Goal: Find specific page/section: Find specific page/section

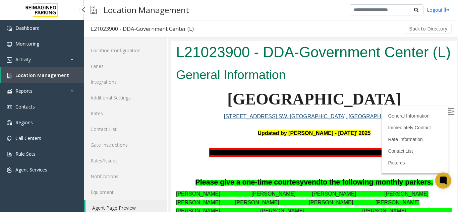
click at [33, 75] on span "Location Management" at bounding box center [42, 75] width 54 height 6
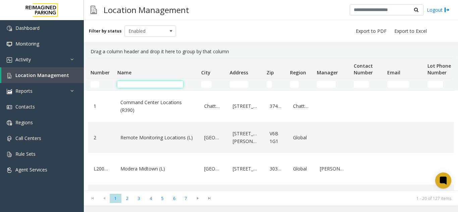
click at [122, 82] on input "Name Filter" at bounding box center [150, 84] width 66 height 7
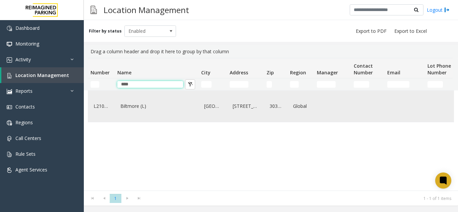
type input "****"
click at [123, 106] on link "Biltmore (L)" at bounding box center [157, 106] width 76 height 11
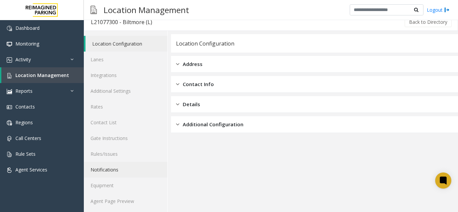
scroll to position [9, 0]
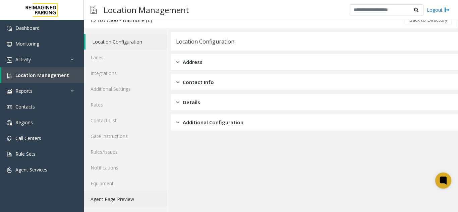
click at [115, 200] on link "Agent Page Preview" at bounding box center [125, 199] width 83 height 16
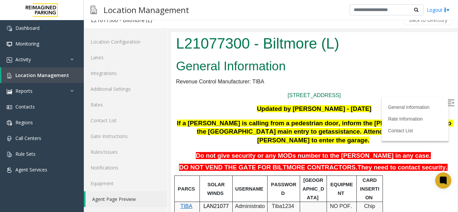
scroll to position [67, 0]
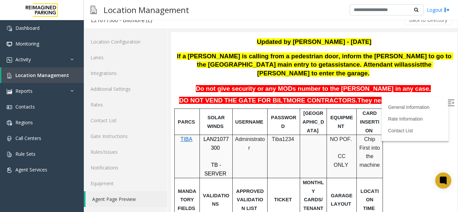
click at [447, 104] on img at bounding box center [450, 103] width 7 height 7
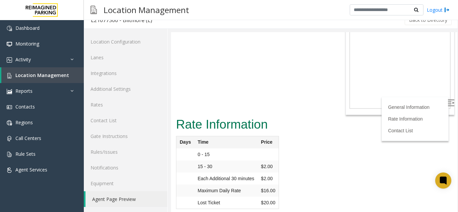
scroll to position [627, 0]
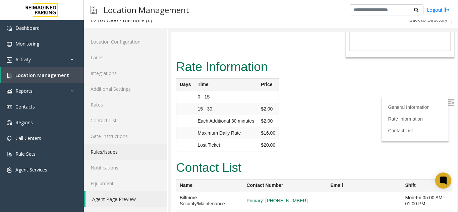
click at [124, 156] on link "Rules/Issues" at bounding box center [125, 152] width 83 height 16
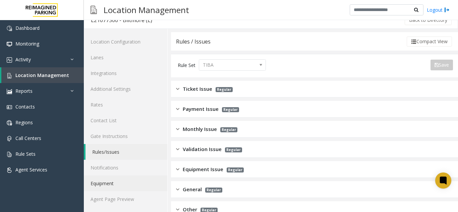
click at [124, 181] on link "Equipment" at bounding box center [125, 184] width 83 height 16
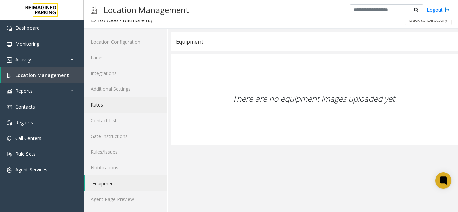
click at [113, 107] on link "Rates" at bounding box center [125, 105] width 83 height 16
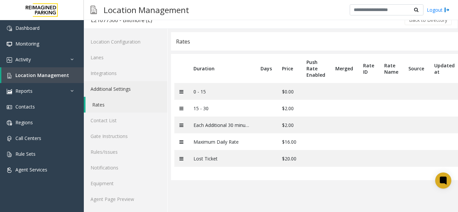
click at [144, 92] on link "Additional Settings" at bounding box center [125, 89] width 83 height 16
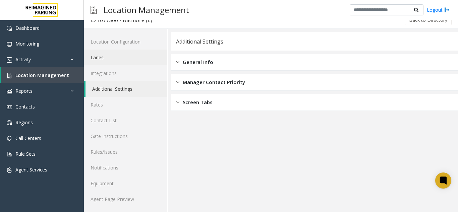
click at [125, 59] on link "Lanes" at bounding box center [125, 58] width 83 height 16
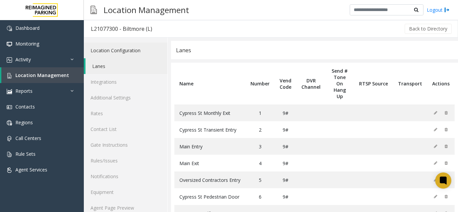
click at [123, 47] on link "Location Configuration" at bounding box center [125, 51] width 83 height 16
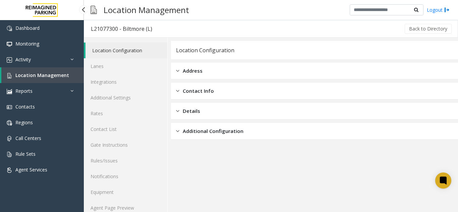
click at [31, 71] on link "Location Management" at bounding box center [42, 75] width 82 height 16
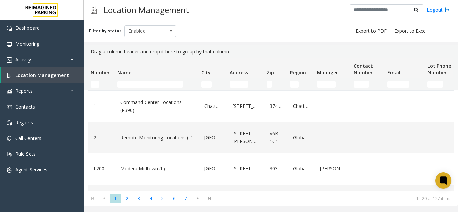
click at [128, 80] on td "Name Filter" at bounding box center [157, 84] width 84 height 12
click at [119, 80] on td "Name Filter" at bounding box center [157, 84] width 84 height 12
drag, startPoint x: 118, startPoint y: 80, endPoint x: 131, endPoint y: 86, distance: 14.6
click at [130, 88] on td "Name Filter" at bounding box center [157, 84] width 84 height 12
click at [139, 86] on input "Name Filter" at bounding box center [150, 84] width 66 height 7
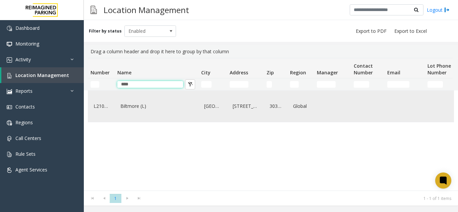
type input "****"
click at [140, 112] on link "Biltmore (L)" at bounding box center [157, 106] width 76 height 11
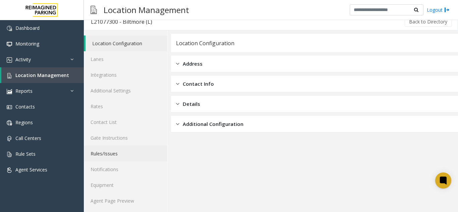
scroll to position [9, 0]
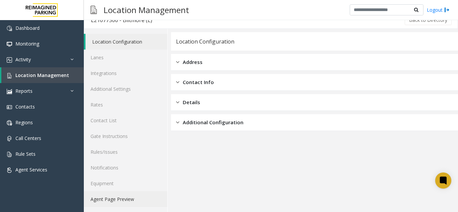
click at [120, 198] on link "Agent Page Preview" at bounding box center [125, 199] width 83 height 16
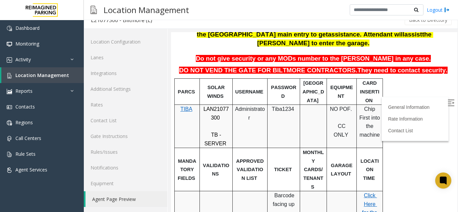
scroll to position [101, 0]
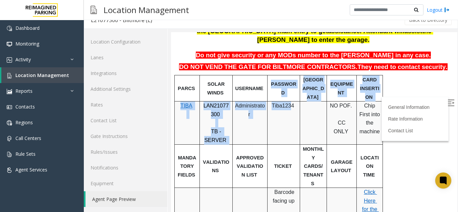
drag, startPoint x: 291, startPoint y: 98, endPoint x: 270, endPoint y: 93, distance: 22.0
click at [284, 116] on td "Tiba1234" at bounding box center [283, 123] width 33 height 43
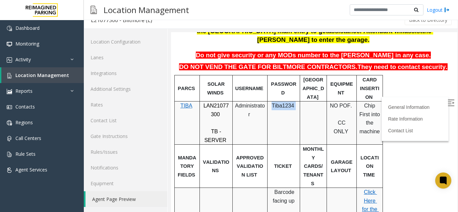
drag, startPoint x: 295, startPoint y: 97, endPoint x: 271, endPoint y: 98, distance: 24.5
click at [271, 102] on p "Tiba1234" at bounding box center [283, 106] width 27 height 9
copy p "Tiba1234"
click at [42, 58] on link "Activity" at bounding box center [42, 60] width 84 height 16
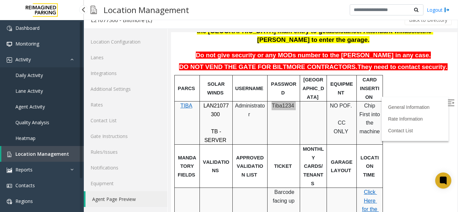
click at [39, 76] on span "Daily Activity" at bounding box center [28, 75] width 27 height 6
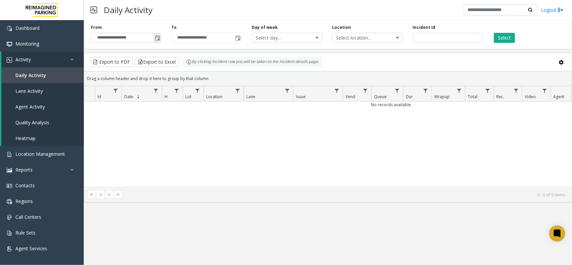
click at [153, 38] on input "**********" at bounding box center [126, 37] width 70 height 9
click at [159, 39] on span "Toggle popup" at bounding box center [157, 38] width 5 height 5
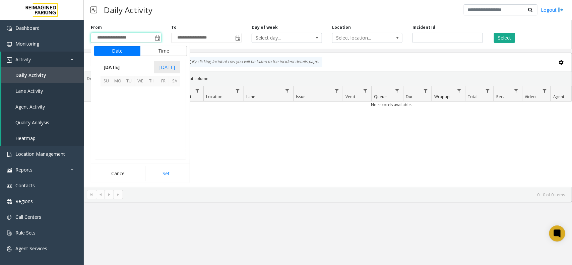
scroll to position [120298, 0]
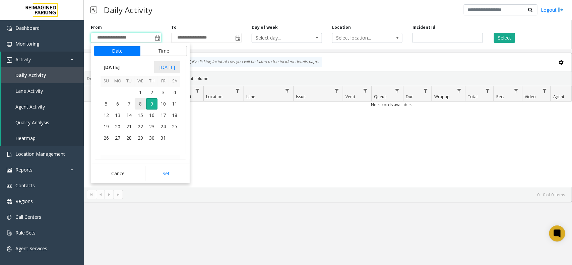
click at [141, 101] on span "8" at bounding box center [140, 103] width 11 height 11
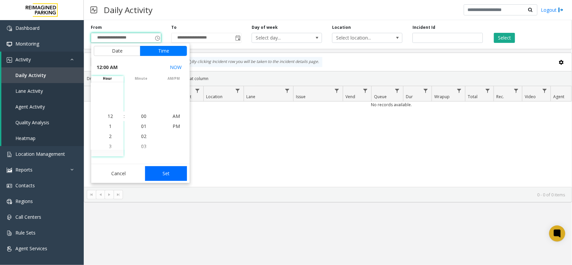
click at [172, 173] on button "Set" at bounding box center [166, 173] width 42 height 15
type input "**********"
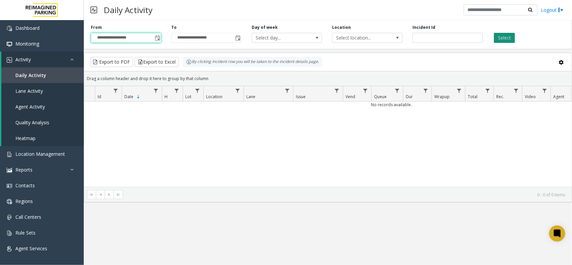
click at [457, 34] on button "Select" at bounding box center [504, 38] width 21 height 10
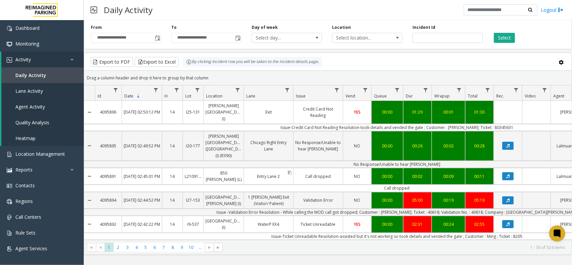
scroll to position [42, 0]
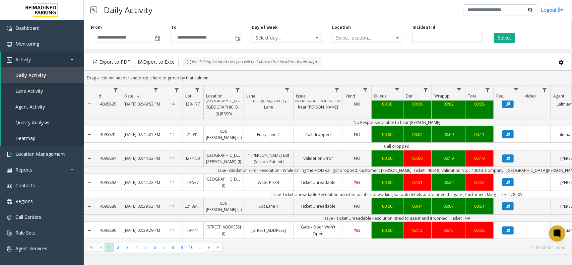
click at [435, 167] on td "Issue -Validation Error Resolution - While calling the MOD call got dropped; Cu…" at bounding box center [397, 170] width 604 height 7
copy td "40618"
click at [457, 167] on td "Issue -Validation Error Resolution - While calling the MOD call got dropped; Cu…" at bounding box center [397, 170] width 604 height 7
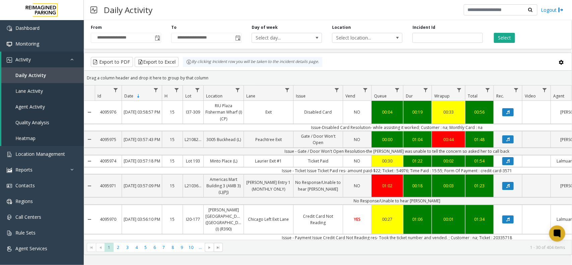
scroll to position [42, 0]
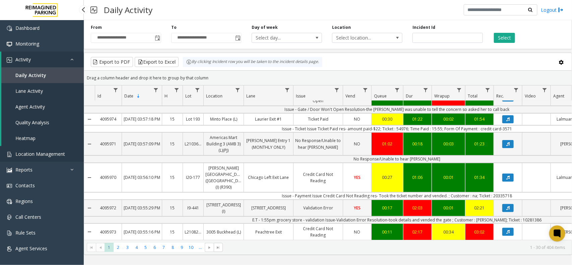
click at [16, 149] on link "Location Management" at bounding box center [42, 154] width 84 height 16
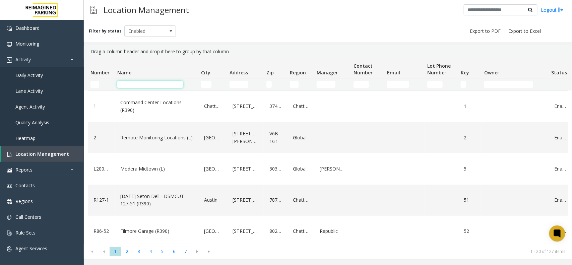
click at [123, 82] on input "Name Filter" at bounding box center [150, 84] width 66 height 7
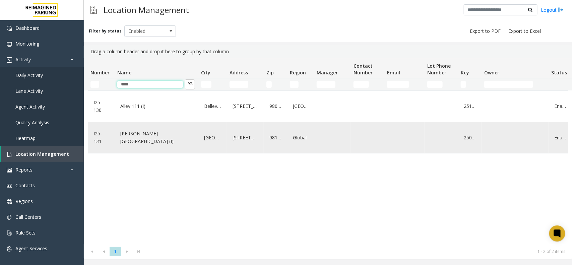
type input "****"
click at [139, 150] on div "[PERSON_NAME][GEOGRAPHIC_DATA] (I)" at bounding box center [157, 138] width 76 height 26
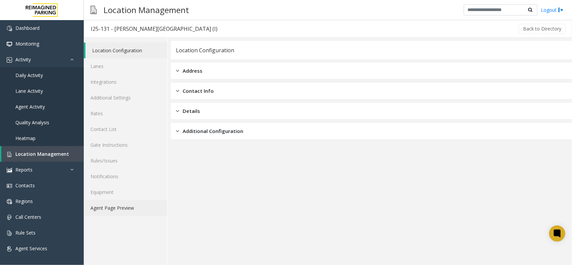
click at [123, 209] on link "Agent Page Preview" at bounding box center [125, 208] width 83 height 16
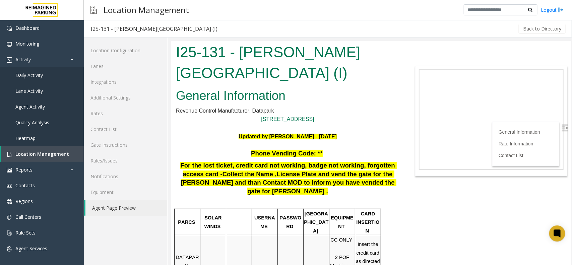
click at [561, 127] on img at bounding box center [564, 127] width 7 height 7
click at [47, 156] on link "Location Management" at bounding box center [42, 154] width 82 height 16
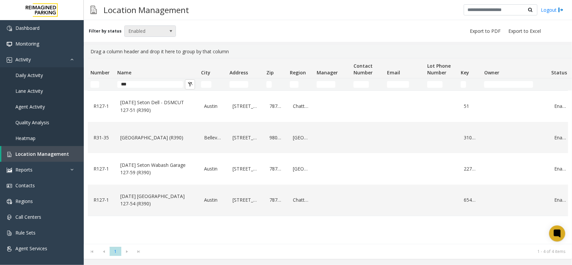
click at [149, 27] on span "Enabled" at bounding box center [145, 31] width 41 height 11
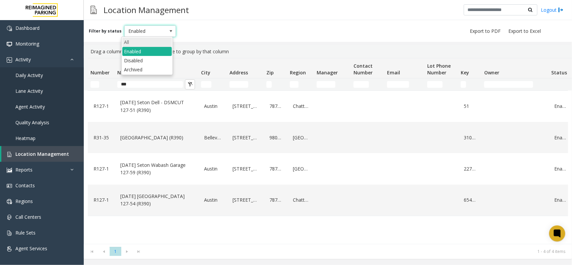
click at [154, 39] on li "All" at bounding box center [147, 42] width 50 height 9
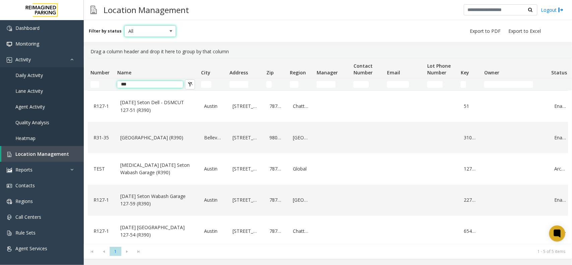
click at [136, 87] on input "***" at bounding box center [150, 84] width 66 height 7
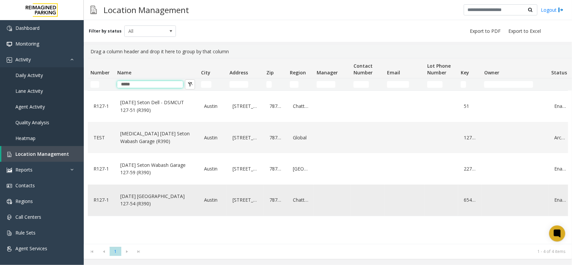
type input "*****"
click at [147, 192] on link "[DATE] [GEOGRAPHIC_DATA] 127-54 (R390)" at bounding box center [157, 200] width 76 height 18
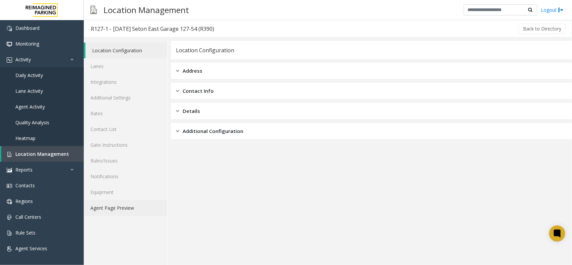
click at [119, 203] on link "Agent Page Preview" at bounding box center [125, 208] width 83 height 16
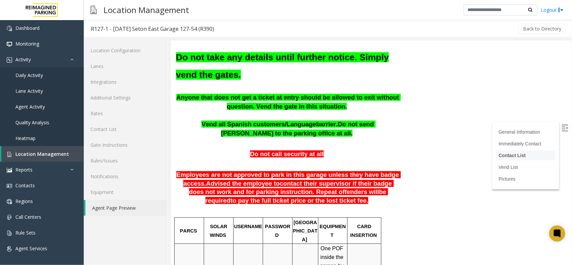
scroll to position [168, 0]
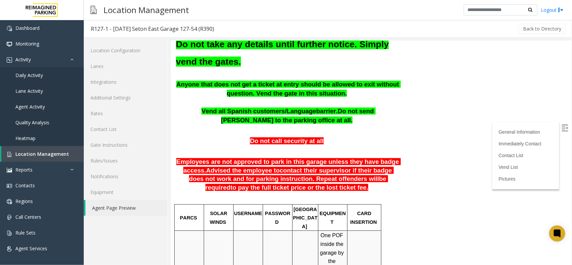
click at [561, 127] on img at bounding box center [564, 127] width 7 height 7
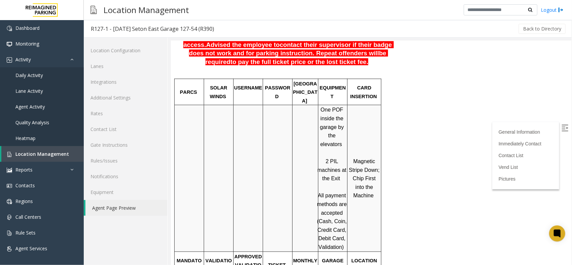
scroll to position [489, 0]
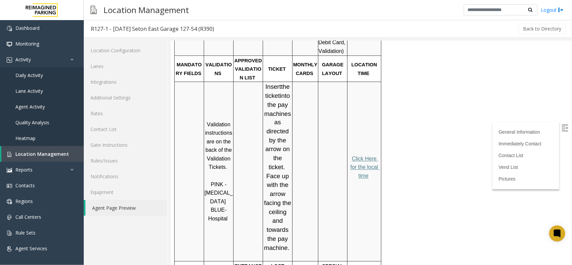
click at [362, 156] on span "Click Here for the local time" at bounding box center [364, 167] width 29 height 23
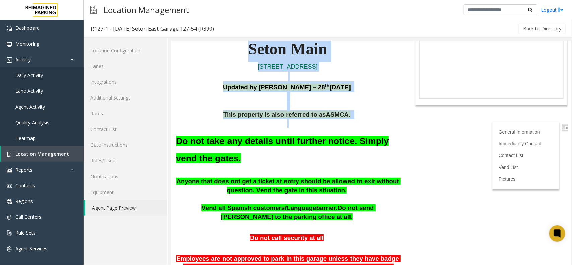
scroll to position [84, 0]
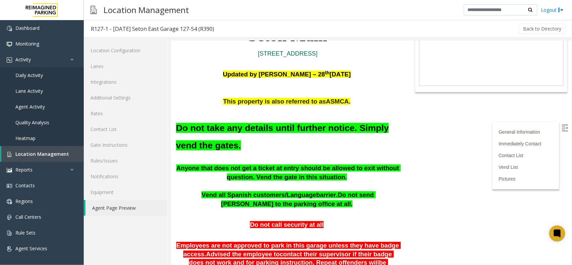
drag, startPoint x: 174, startPoint y: 170, endPoint x: 352, endPoint y: 113, distance: 187.4
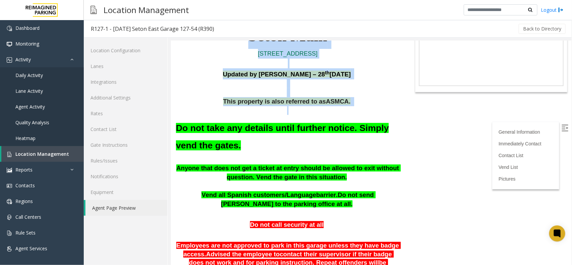
drag, startPoint x: 444, startPoint y: 142, endPoint x: 397, endPoint y: 108, distance: 58.3
click at [397, 108] on body "R127-1 - Ascension Seton East Garage 127-54 (R390) General Information Seton Ma…" at bounding box center [371, 69] width 400 height 224
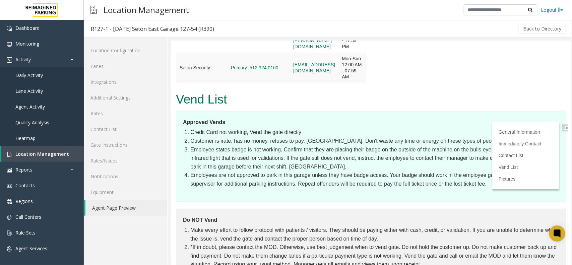
scroll to position [1131, 0]
